Goal: Transaction & Acquisition: Obtain resource

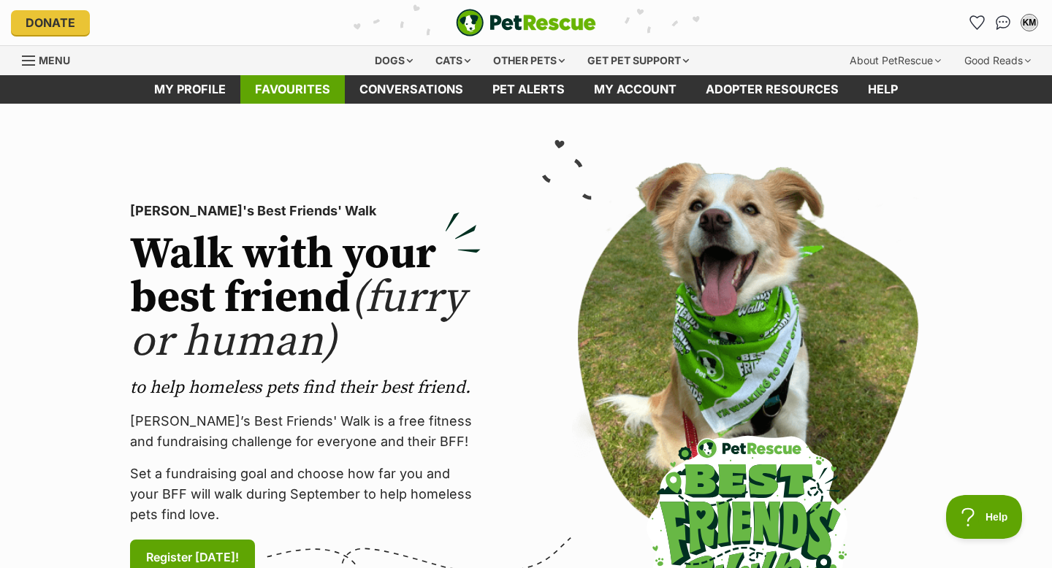
click at [308, 88] on link "Favourites" at bounding box center [292, 89] width 104 height 28
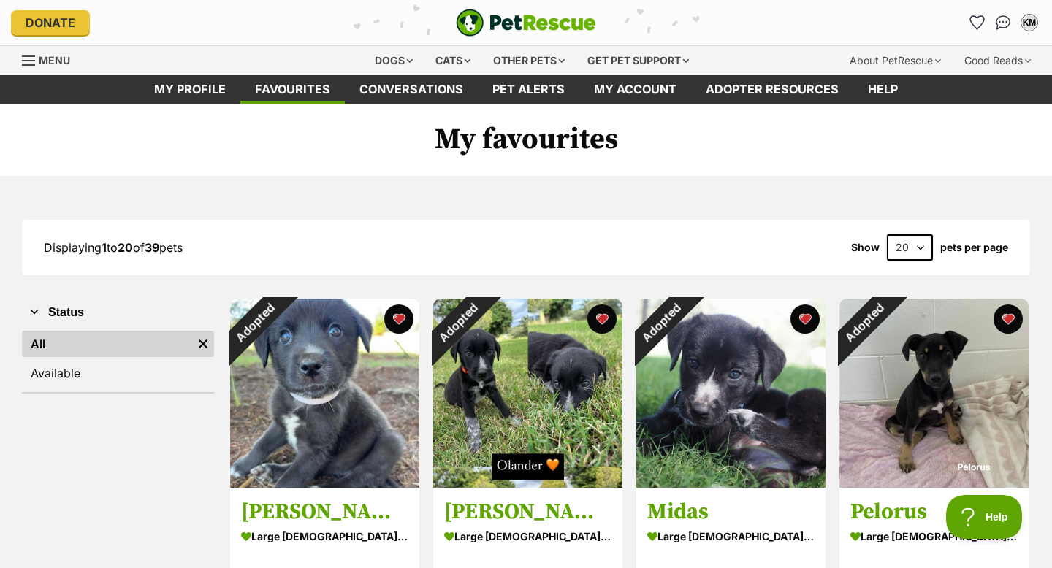
click at [51, 65] on span "Menu" at bounding box center [54, 60] width 31 height 12
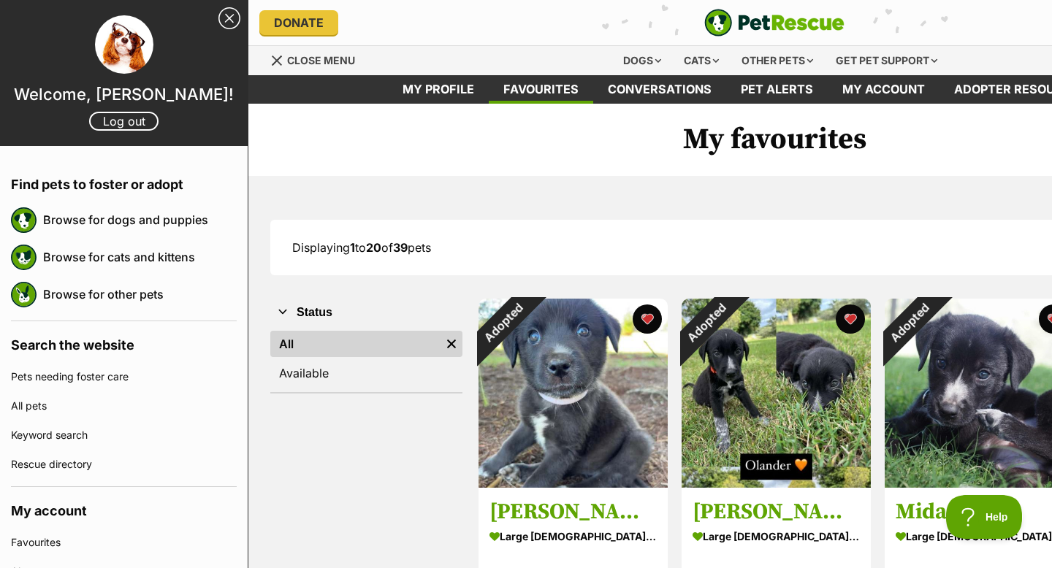
click at [555, 124] on h1 "My favourites" at bounding box center [774, 140] width 1052 height 73
click at [642, 61] on div "Dogs" at bounding box center [642, 60] width 58 height 29
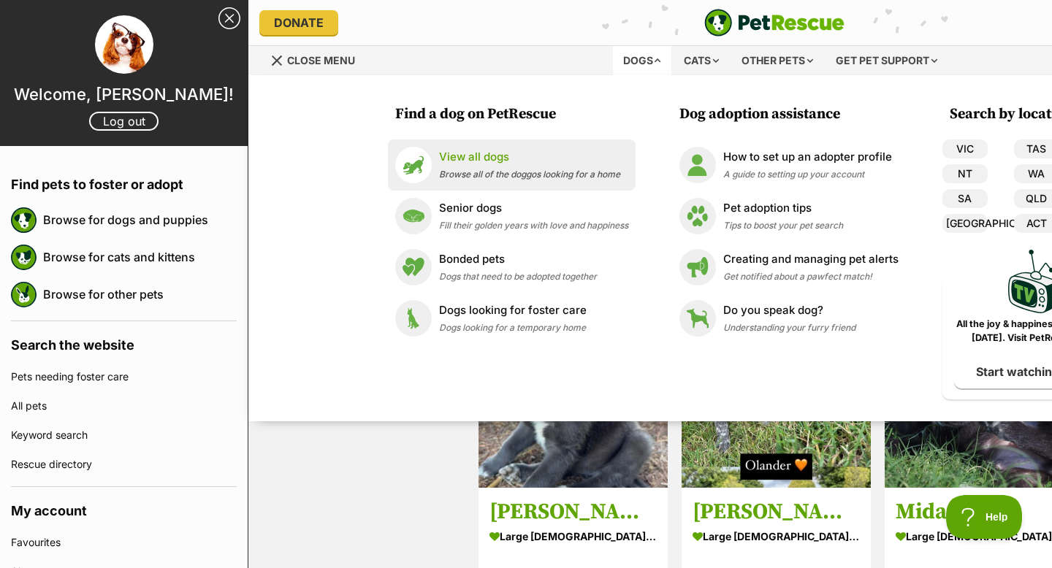
click at [497, 162] on p "View all dogs" at bounding box center [529, 157] width 181 height 17
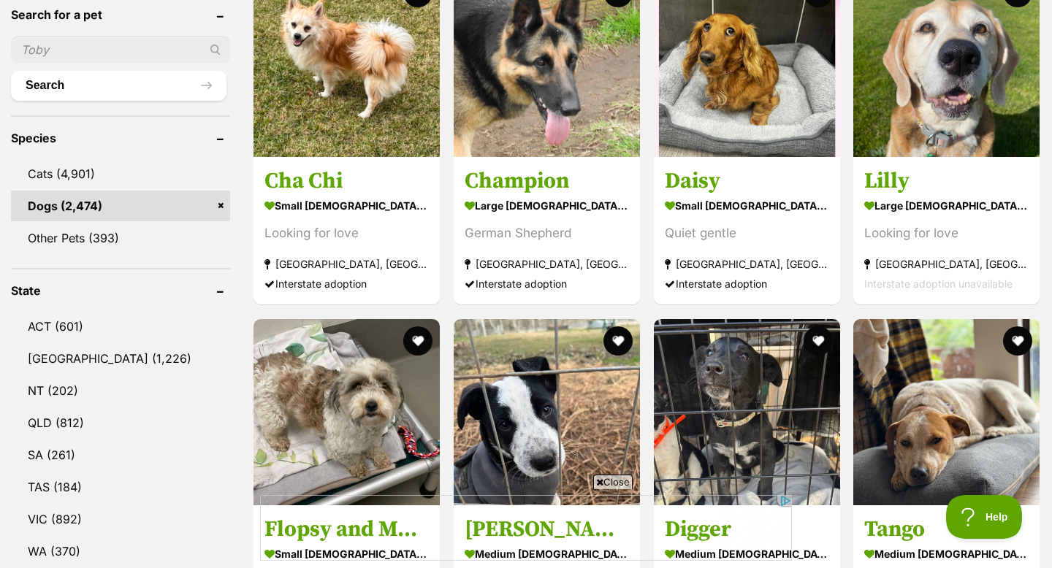
scroll to position [510, 0]
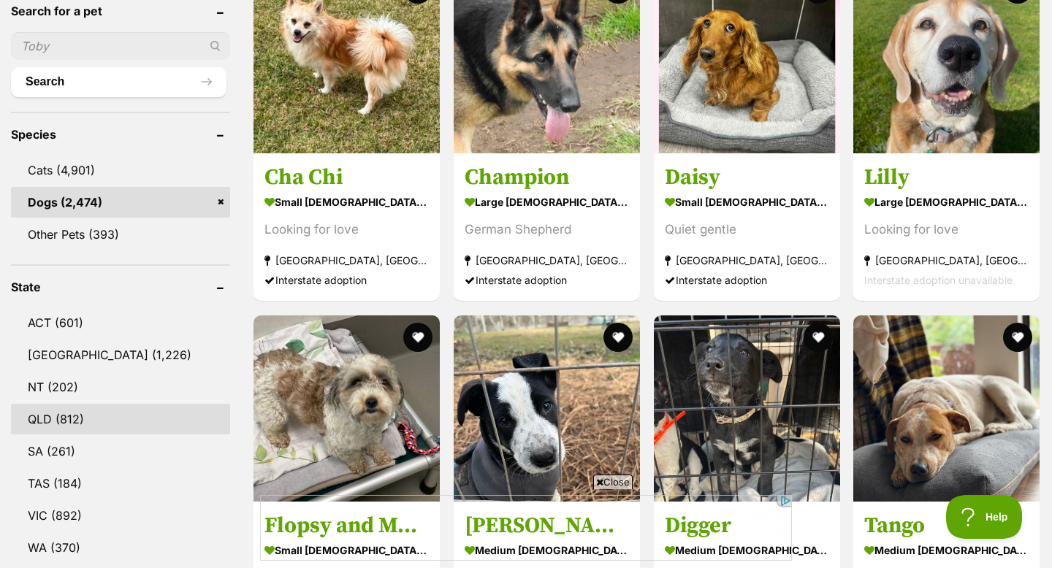
click at [69, 420] on link "QLD (812)" at bounding box center [120, 419] width 219 height 31
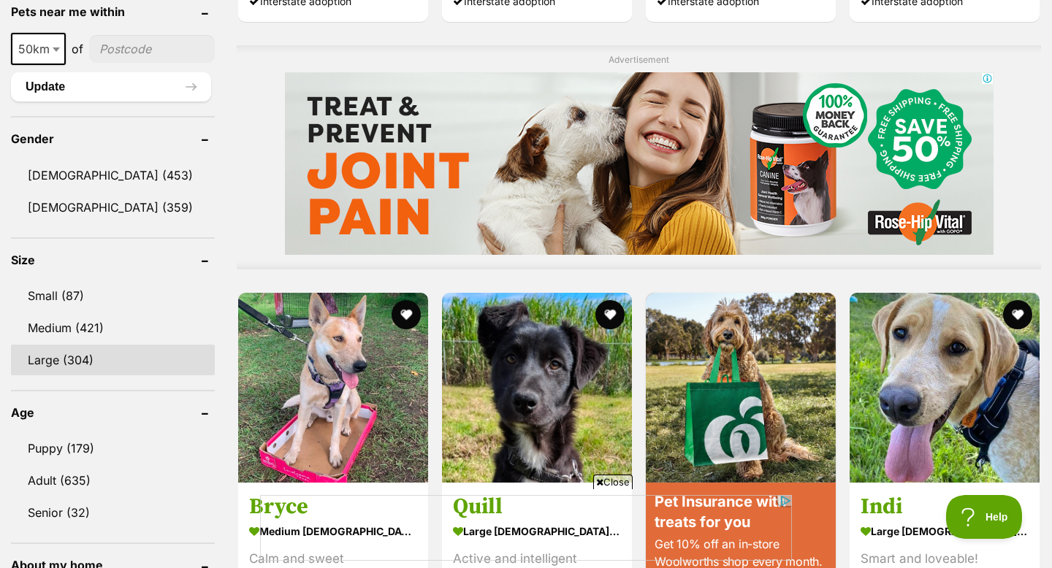
click at [70, 357] on link "Large (304)" at bounding box center [113, 360] width 204 height 31
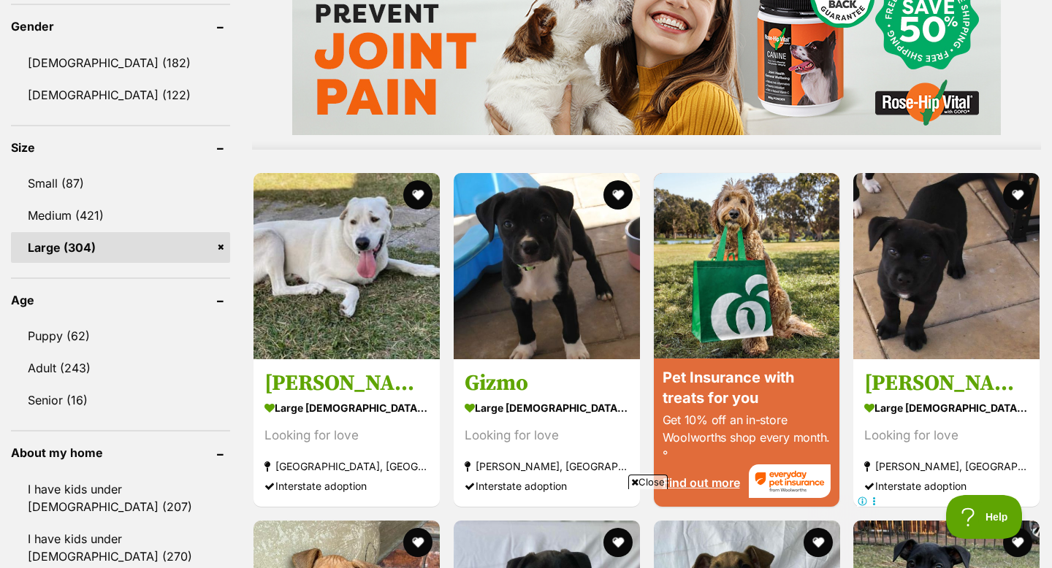
scroll to position [1259, 0]
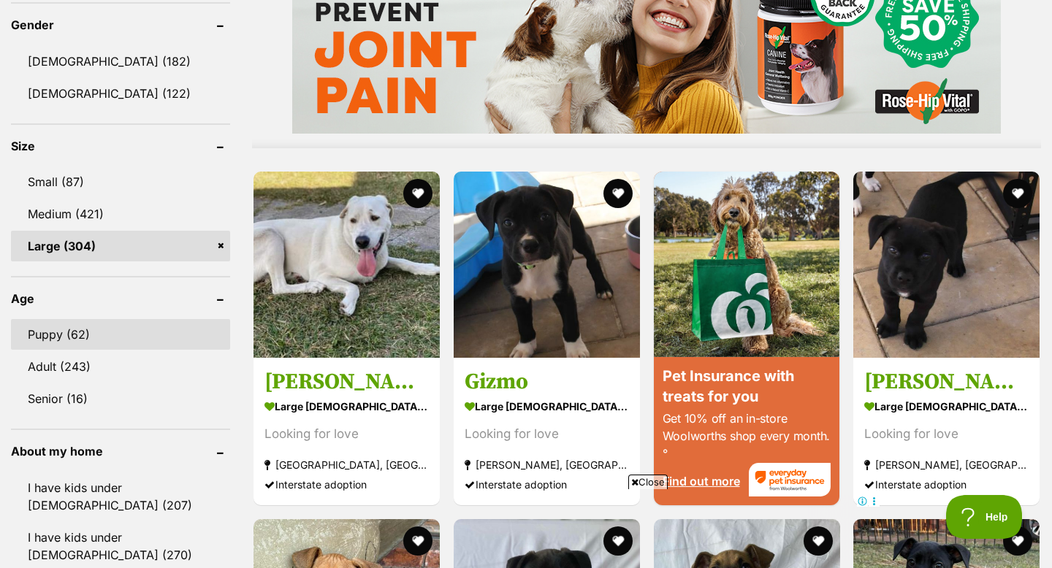
click at [72, 330] on link "Puppy (62)" at bounding box center [120, 334] width 219 height 31
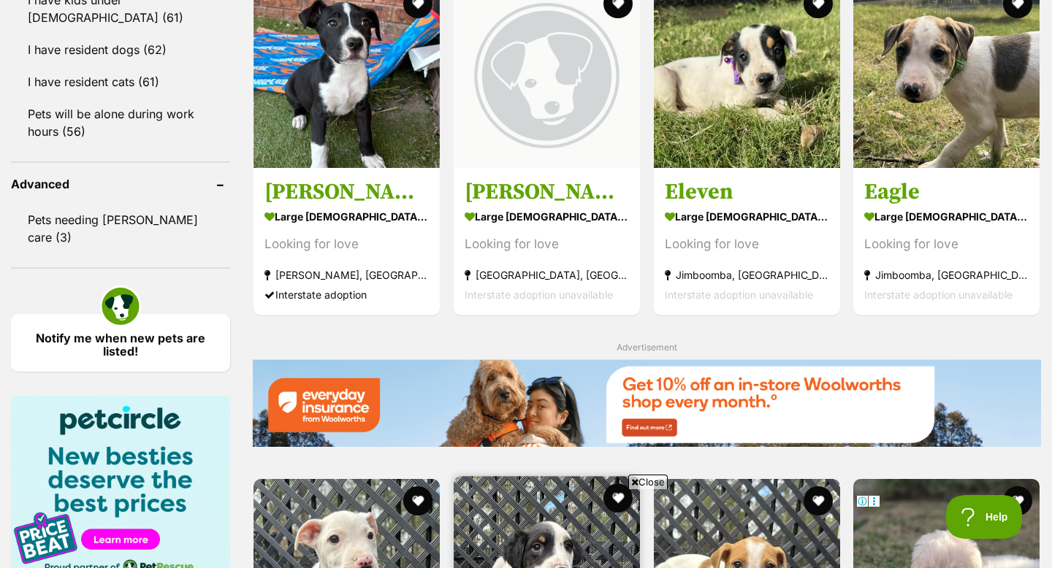
scroll to position [1795, 0]
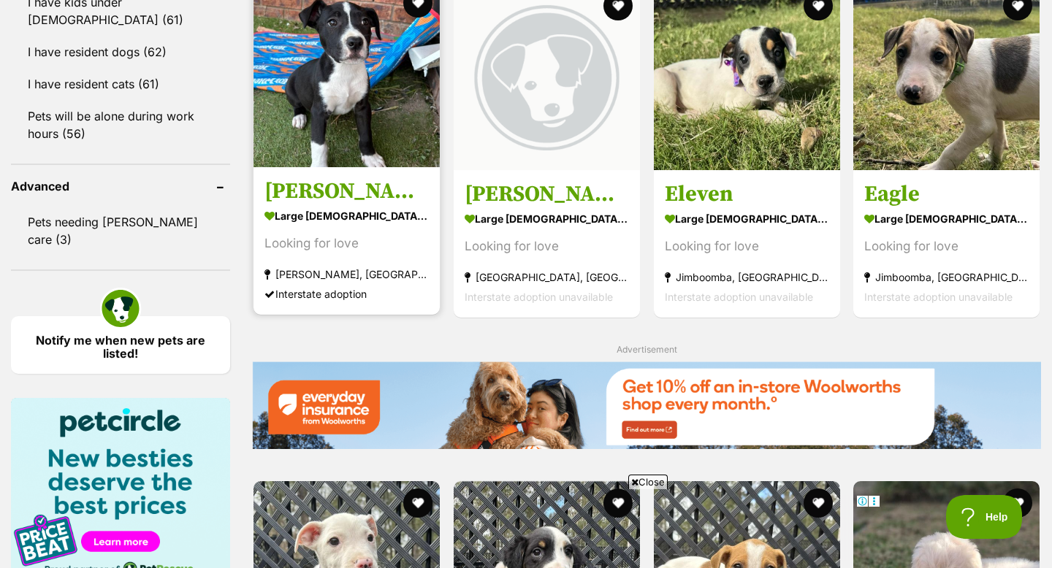
click at [344, 111] on img at bounding box center [347, 74] width 186 height 186
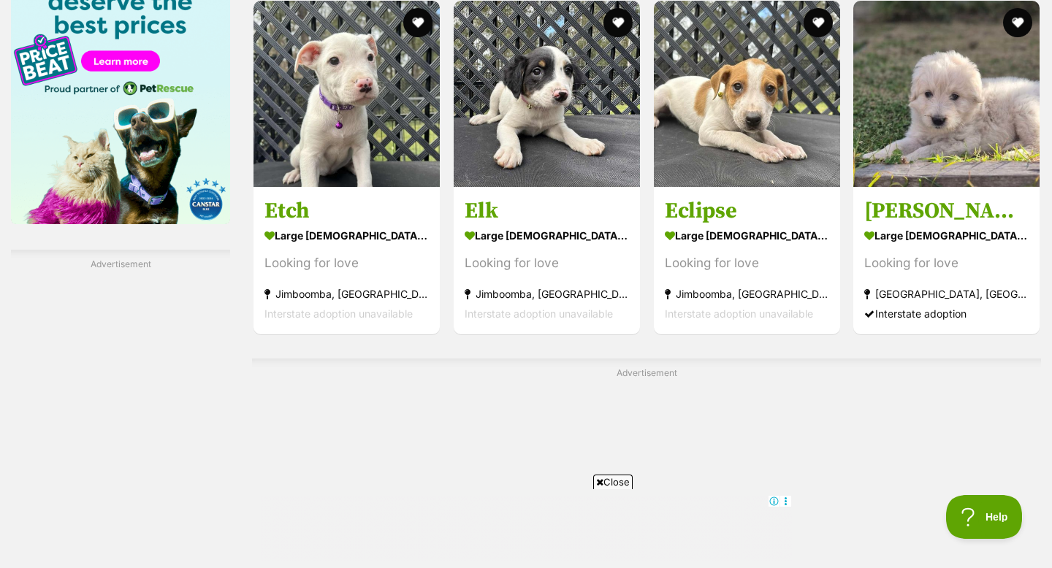
scroll to position [2277, 0]
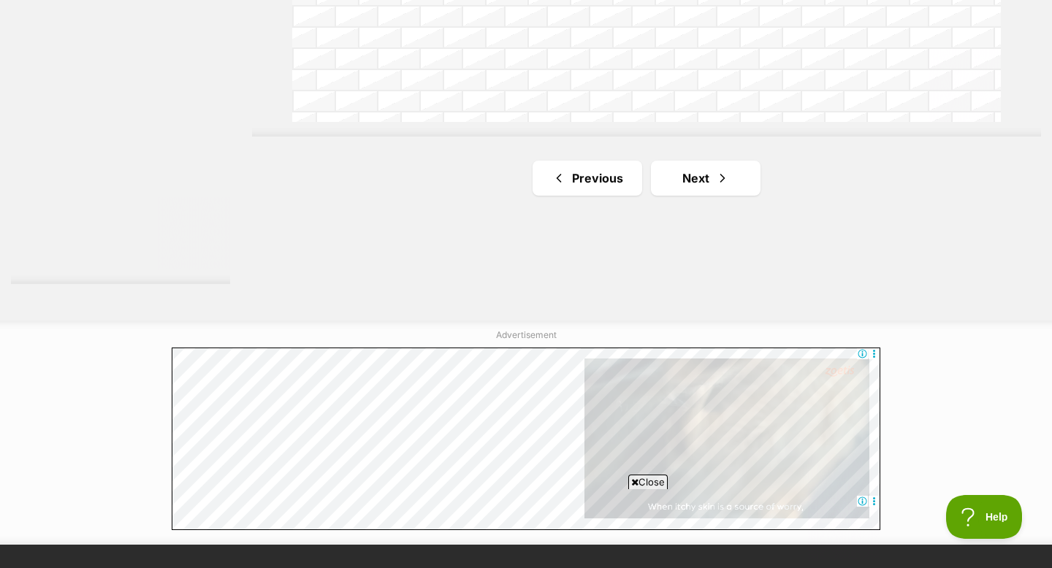
scroll to position [2731, 0]
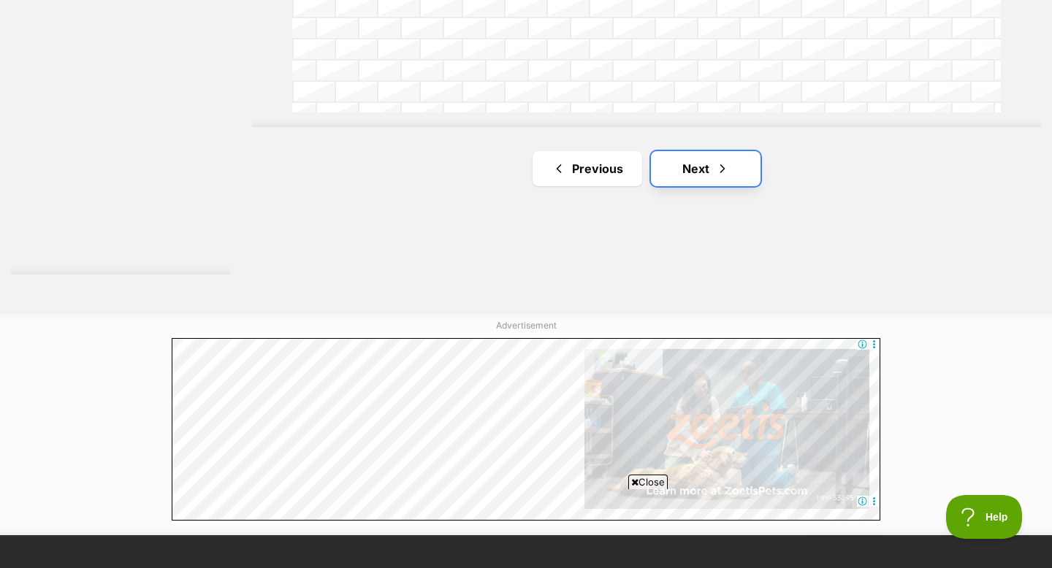
click at [698, 172] on link "Next" at bounding box center [706, 168] width 110 height 35
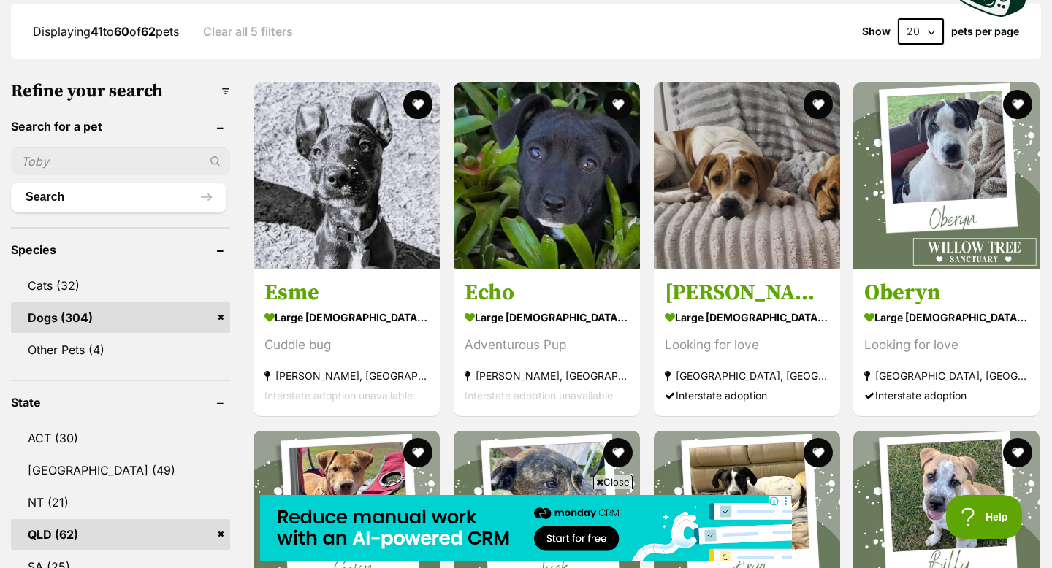
scroll to position [395, 0]
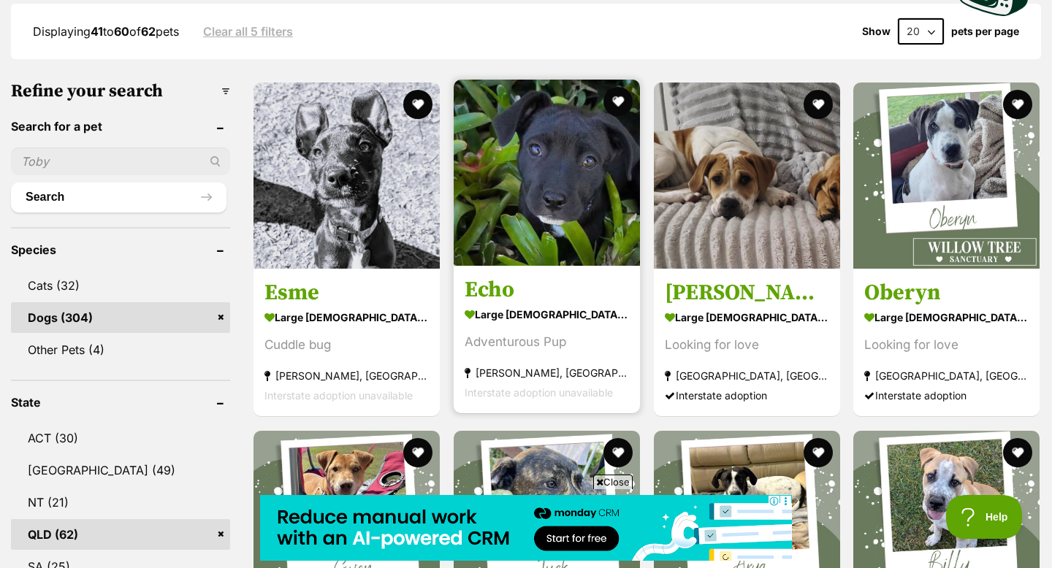
click at [540, 199] on img at bounding box center [547, 173] width 186 height 186
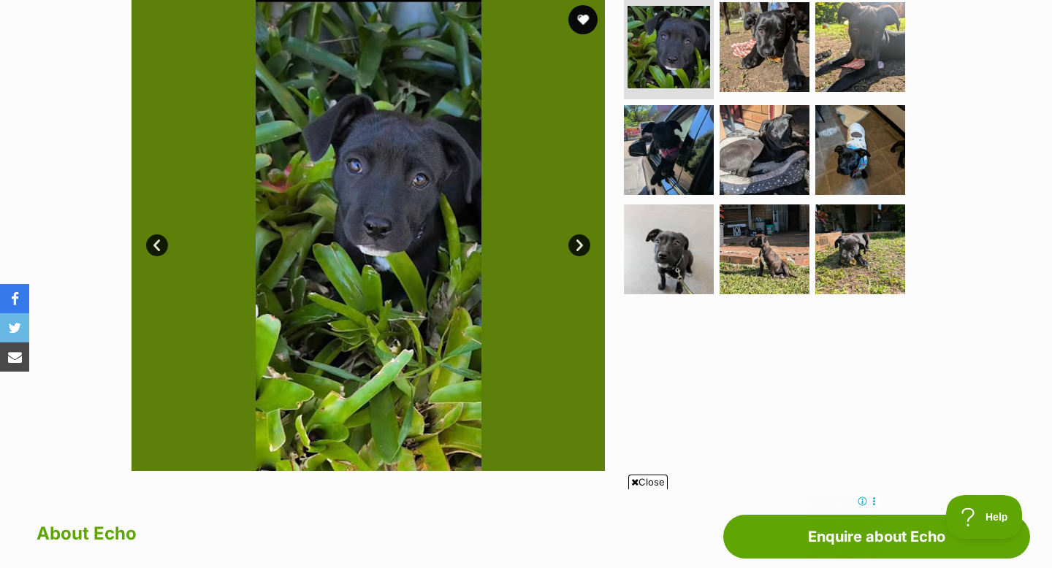
click at [574, 243] on link "Next" at bounding box center [579, 246] width 22 height 22
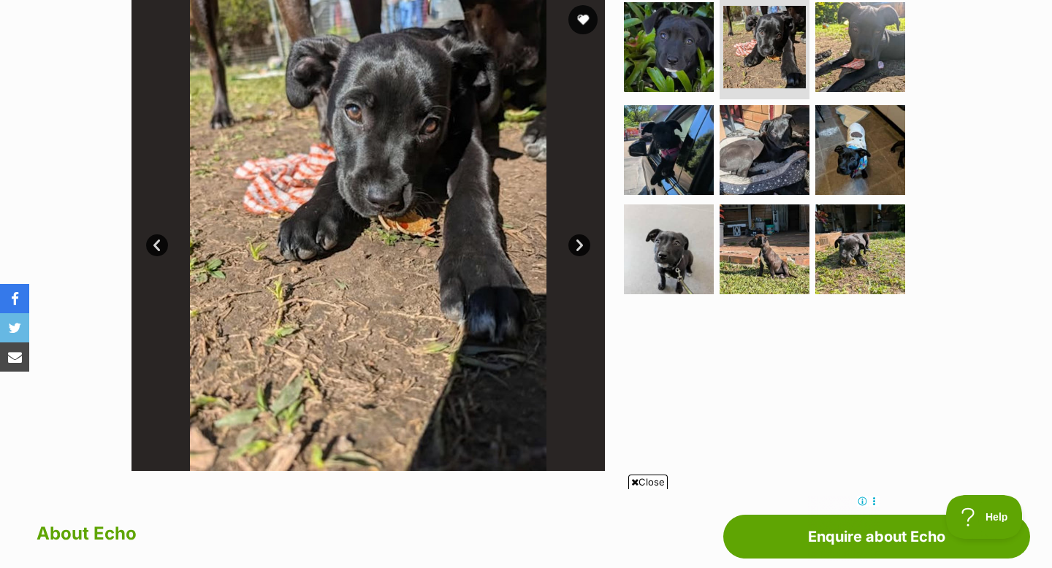
click at [574, 243] on link "Next" at bounding box center [579, 246] width 22 height 22
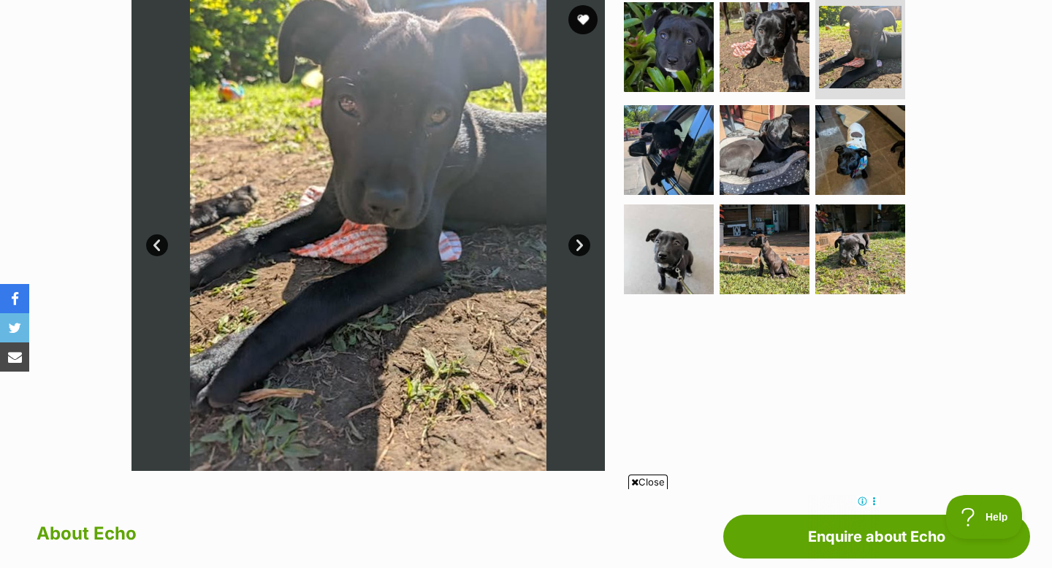
click at [574, 243] on link "Next" at bounding box center [579, 246] width 22 height 22
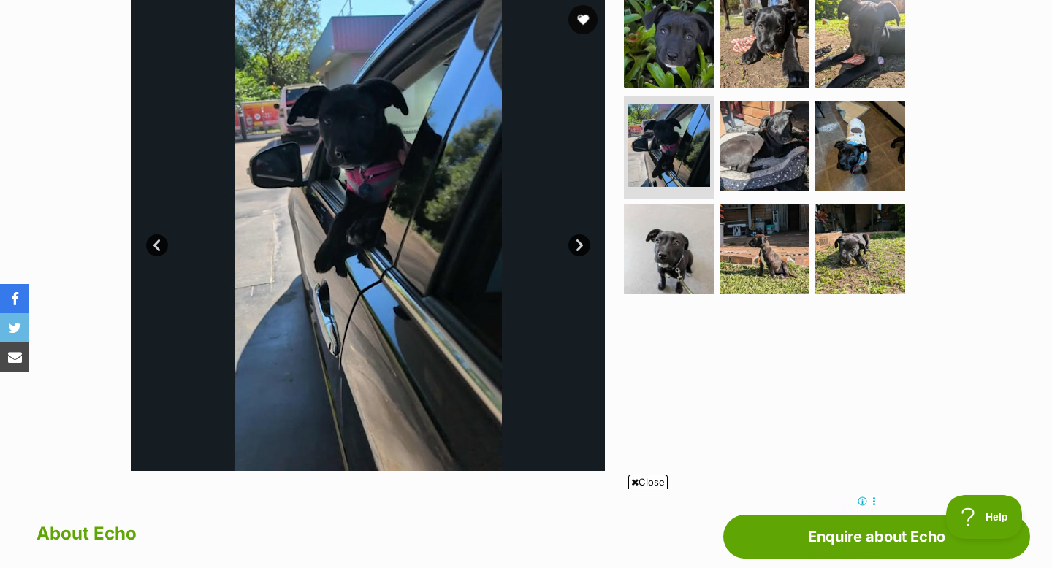
click at [574, 242] on link "Next" at bounding box center [579, 246] width 22 height 22
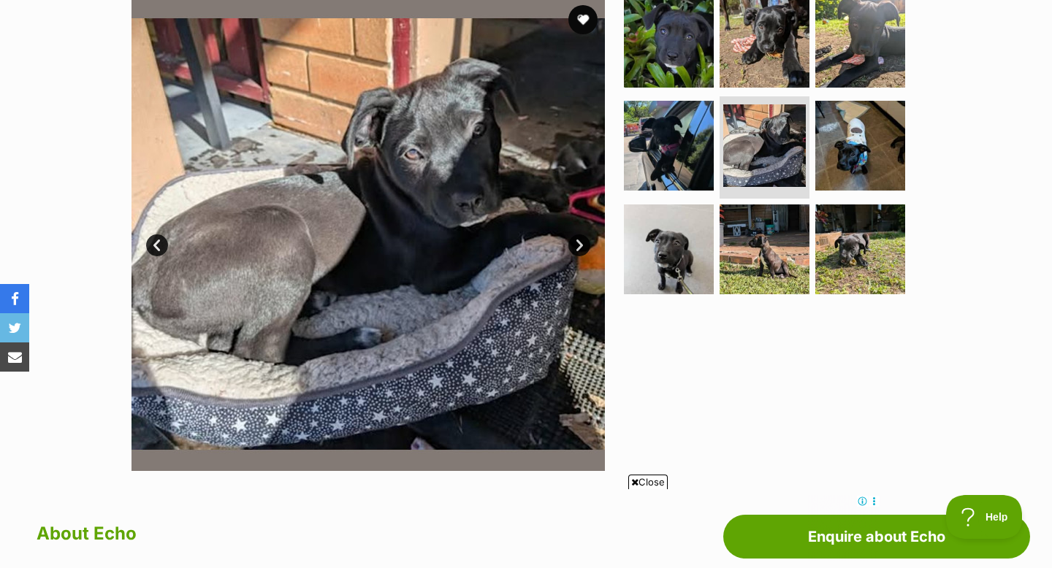
click at [574, 242] on link "Next" at bounding box center [579, 246] width 22 height 22
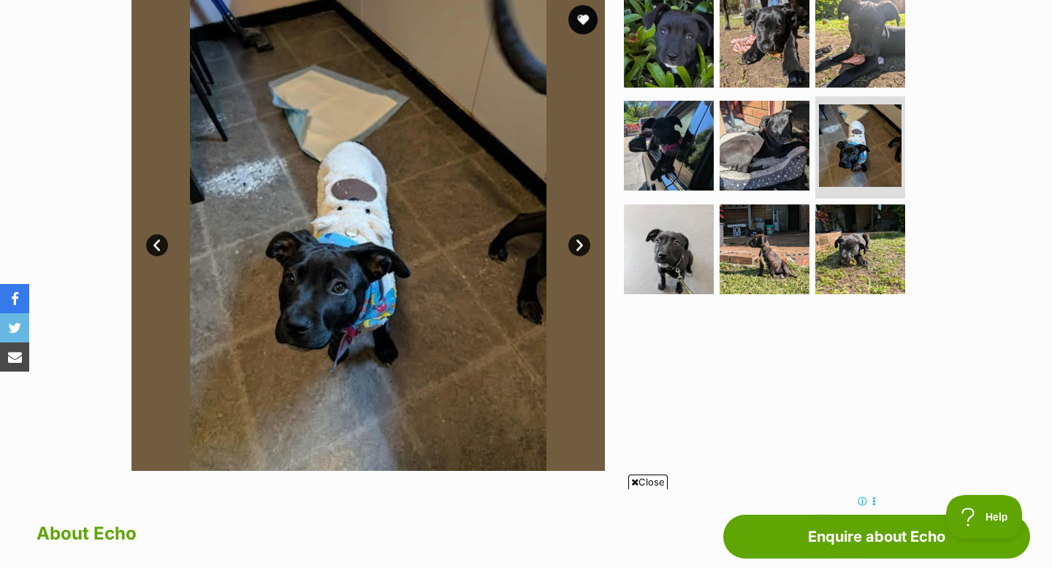
click at [574, 242] on link "Next" at bounding box center [579, 246] width 22 height 22
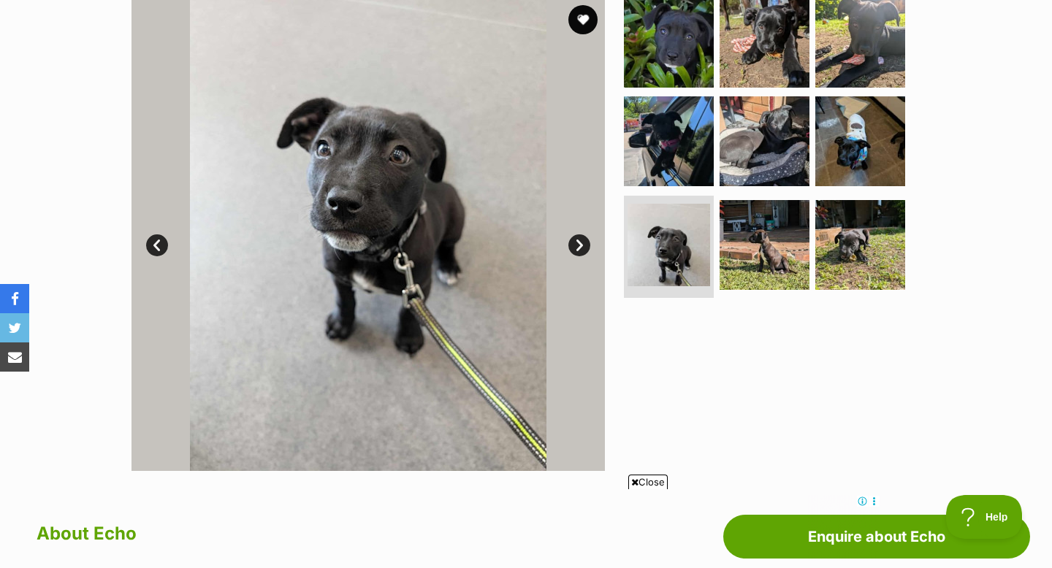
click at [574, 241] on link "Next" at bounding box center [579, 246] width 22 height 22
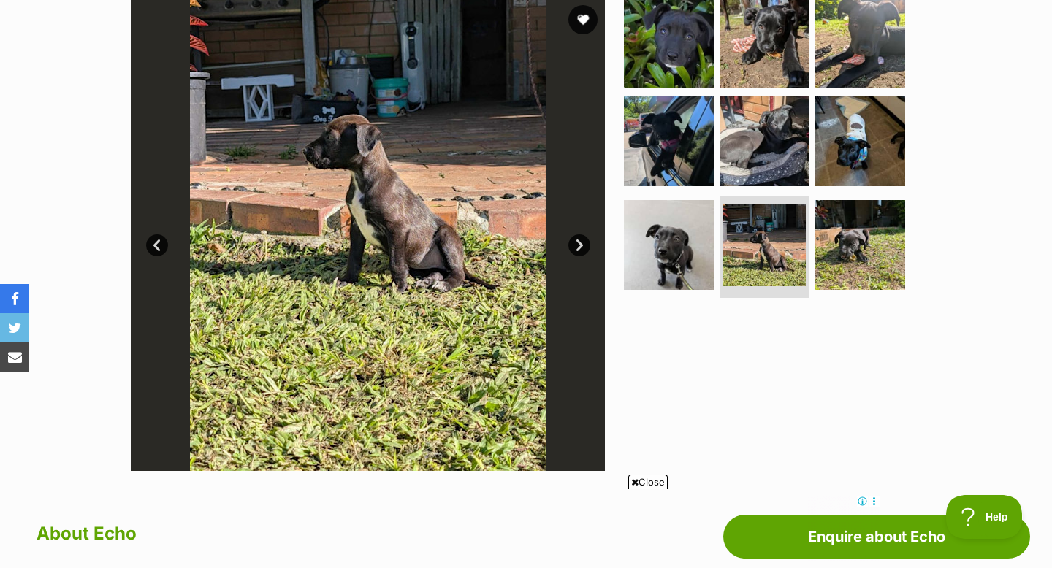
click at [574, 241] on link "Next" at bounding box center [579, 246] width 22 height 22
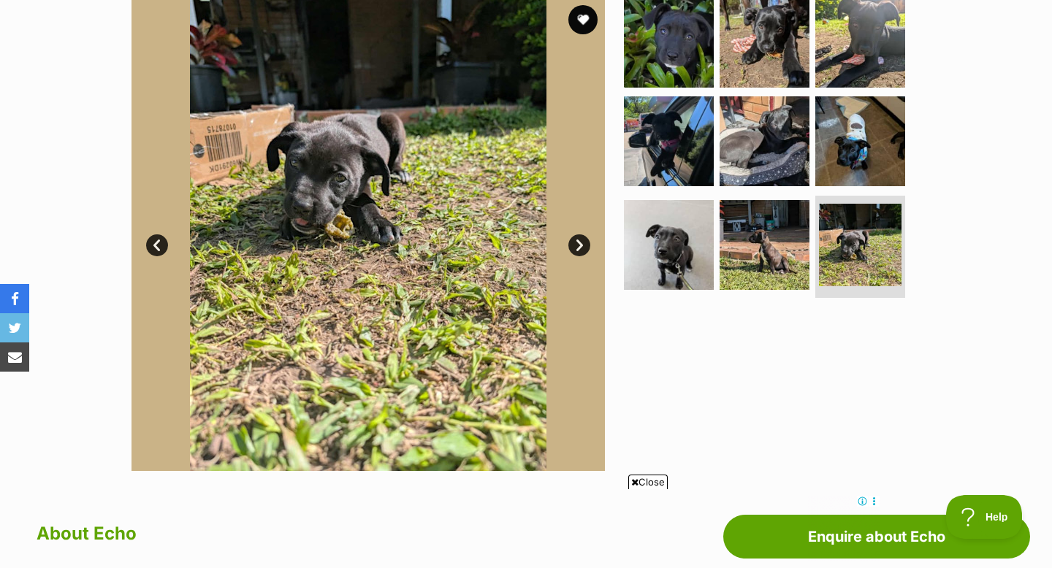
click at [574, 240] on link "Next" at bounding box center [579, 246] width 22 height 22
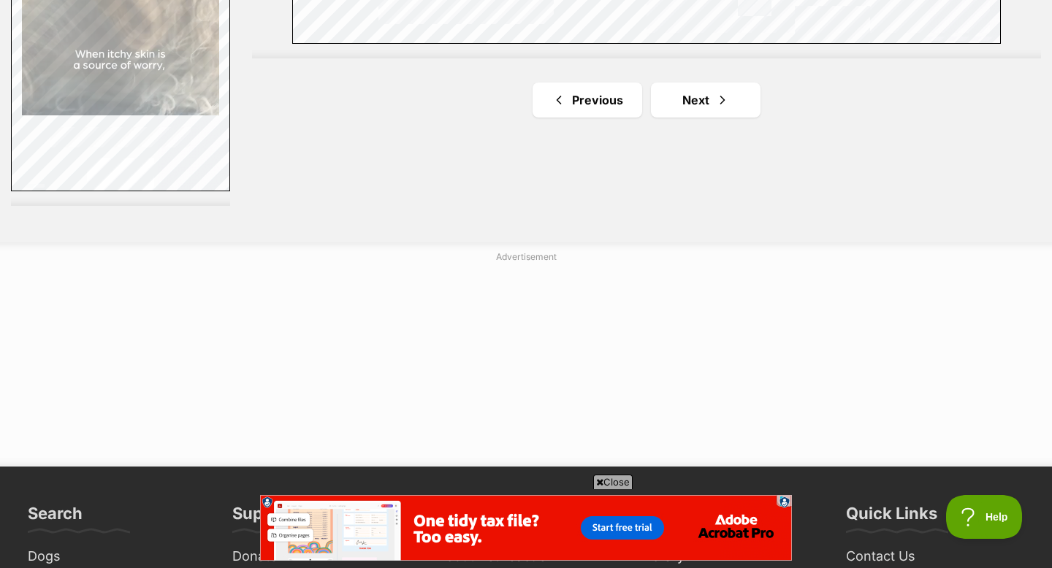
scroll to position [2800, 0]
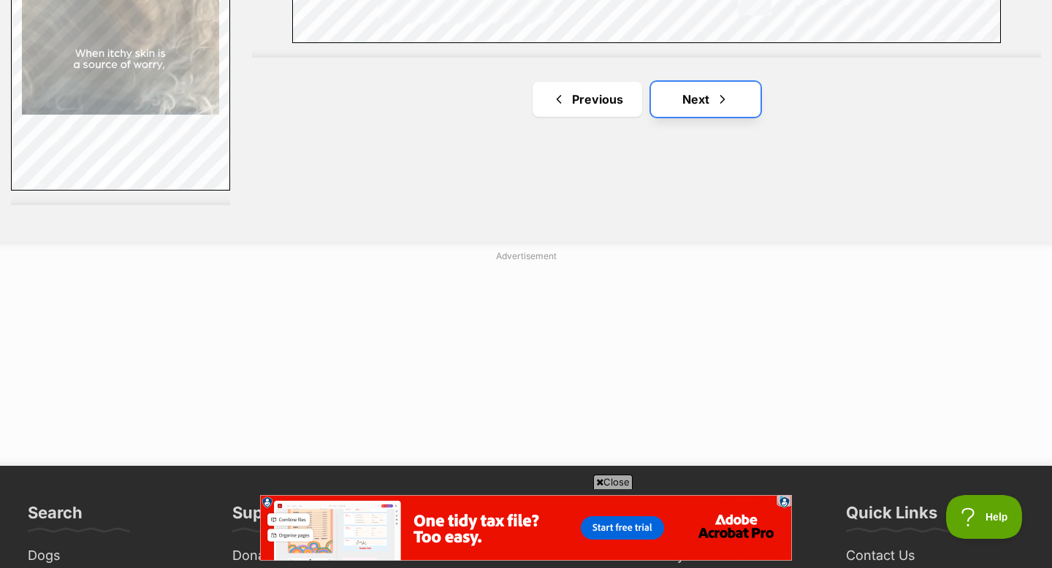
click at [697, 109] on link "Next" at bounding box center [706, 99] width 110 height 35
